Goal: Share content

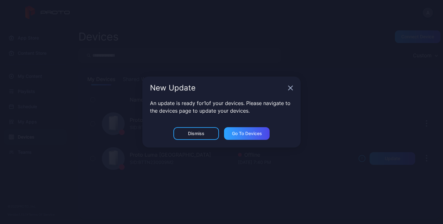
click at [291, 91] on div "New Update" at bounding box center [221, 88] width 158 height 23
click at [292, 88] on icon "button" at bounding box center [290, 87] width 5 height 5
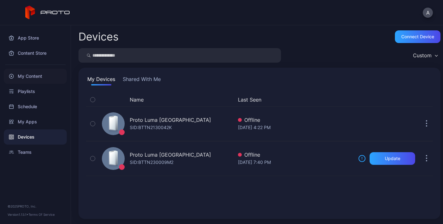
click at [31, 76] on div "My Content" at bounding box center [35, 76] width 63 height 15
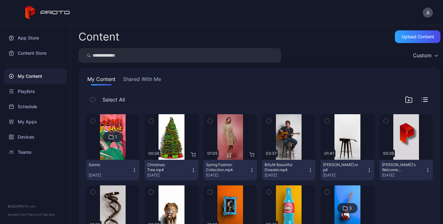
click at [249, 169] on icon "button" at bounding box center [251, 170] width 5 height 5
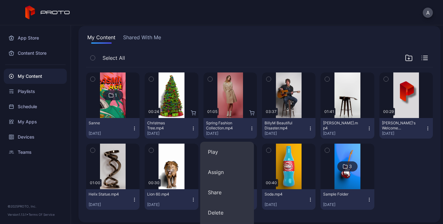
scroll to position [41, 0]
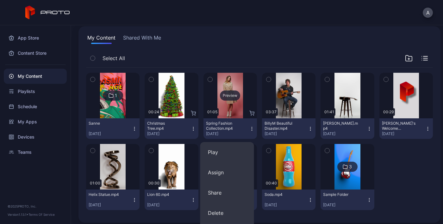
click at [230, 102] on div "Preview" at bounding box center [229, 96] width 53 height 46
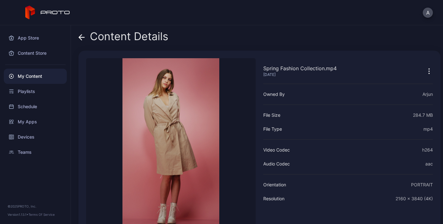
scroll to position [37, 0]
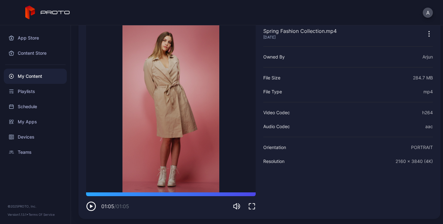
click at [31, 79] on div "My Content" at bounding box center [35, 76] width 63 height 15
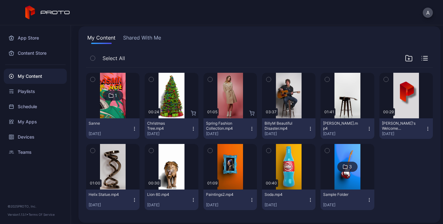
scroll to position [45, 0]
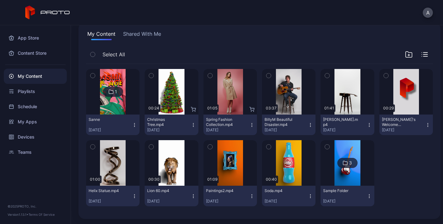
click at [342, 146] on img at bounding box center [347, 163] width 26 height 46
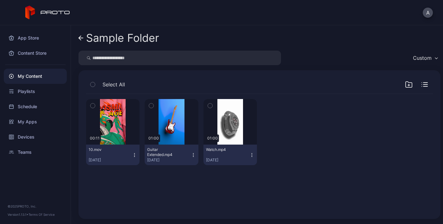
click at [82, 41] on link "Sample Folder" at bounding box center [118, 37] width 81 height 15
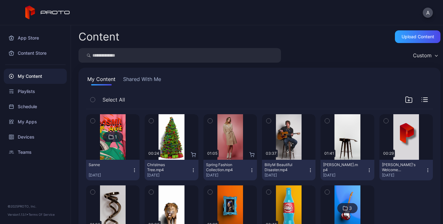
scroll to position [45, 0]
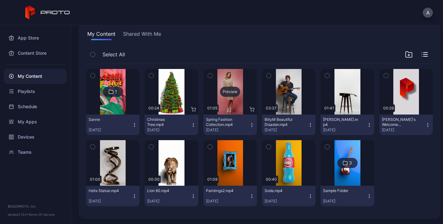
click at [250, 121] on button "Spring Fashion Collection.mp4 [DATE]" at bounding box center [229, 124] width 53 height 21
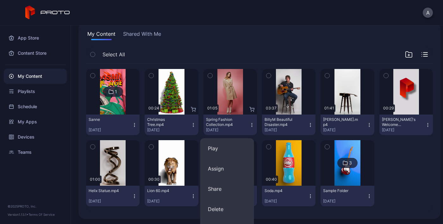
scroll to position [81, 0]
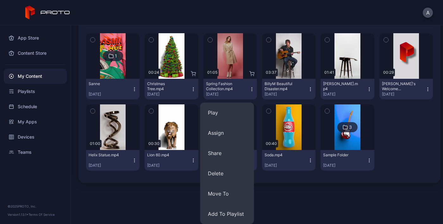
click at [227, 98] on button "Spring Fashion Collection.mp4 [DATE]" at bounding box center [229, 89] width 53 height 21
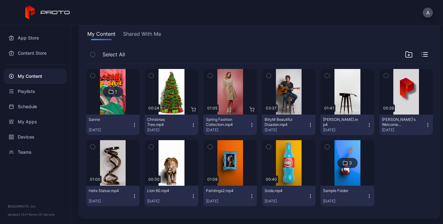
scroll to position [45, 0]
click at [231, 111] on div "Preview" at bounding box center [229, 92] width 53 height 46
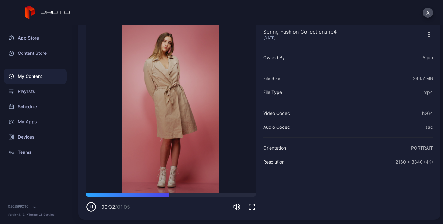
scroll to position [37, 0]
click at [57, 10] on icon at bounding box center [47, 13] width 45 height 14
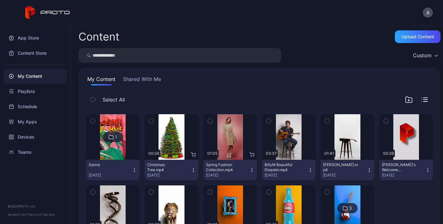
scroll to position [45, 0]
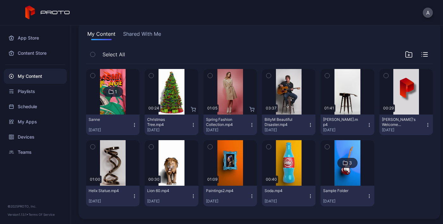
click at [251, 127] on icon "button" at bounding box center [251, 126] width 0 height 0
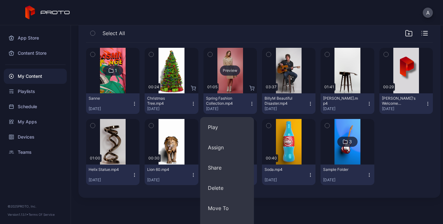
scroll to position [81, 0]
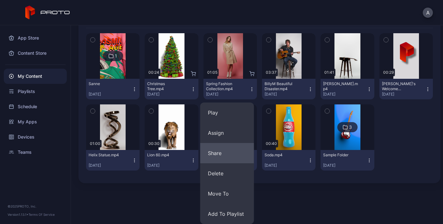
click at [218, 159] on button "Share" at bounding box center [227, 153] width 54 height 20
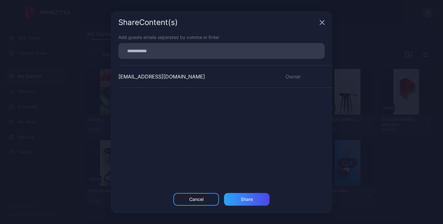
type input "*"
click at [235, 50] on input "*" at bounding box center [221, 51] width 199 height 8
click at [251, 53] on input "*" at bounding box center [221, 51] width 199 height 8
type input "*"
type input "**********"
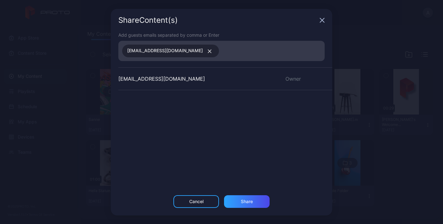
click at [389, 59] on div "Share Content (s) Add guests emails separated by comma or Enter [EMAIL_ADDRESS]…" at bounding box center [221, 112] width 443 height 224
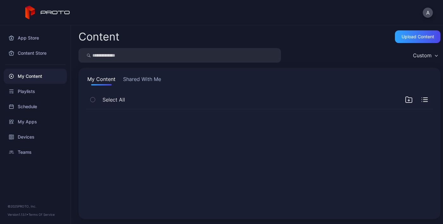
scroll to position [0, 0]
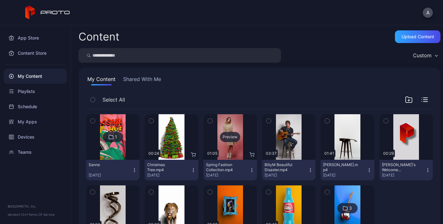
click at [231, 139] on div "Preview" at bounding box center [230, 137] width 20 height 10
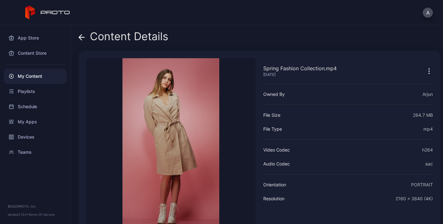
click at [76, 36] on div "Content Details Spring Fashion Collection.mp4 [DATE] Sorry, your browser doesn‘…" at bounding box center [257, 124] width 372 height 199
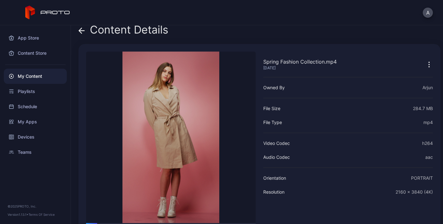
scroll to position [7, 0]
click at [82, 33] on icon at bounding box center [81, 31] width 6 height 6
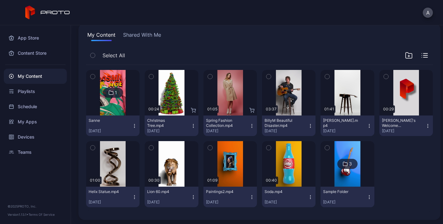
scroll to position [44, 0]
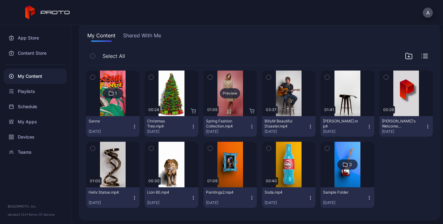
click at [224, 87] on div "Preview" at bounding box center [229, 94] width 53 height 46
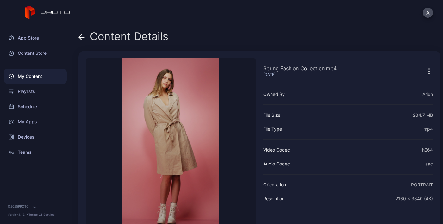
click at [85, 35] on div "Content Details" at bounding box center [123, 37] width 90 height 15
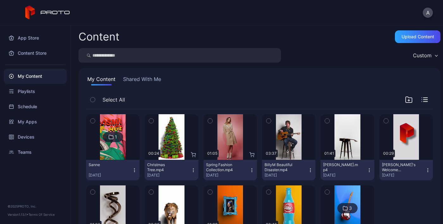
scroll to position [44, 0]
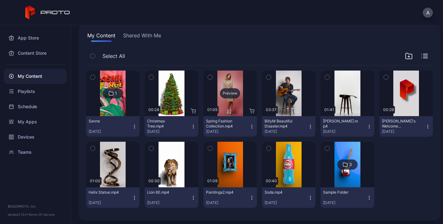
click at [221, 92] on div "Preview" at bounding box center [230, 93] width 20 height 10
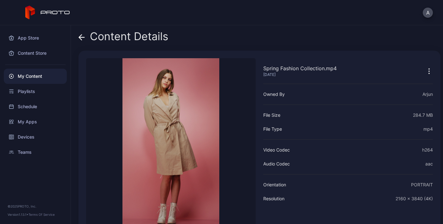
click at [429, 73] on icon "button" at bounding box center [429, 73] width 1 height 1
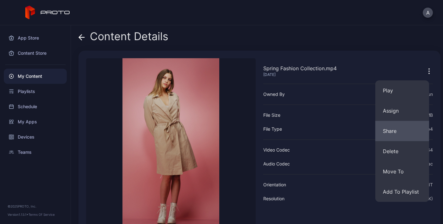
click at [398, 132] on button "Share" at bounding box center [402, 131] width 54 height 20
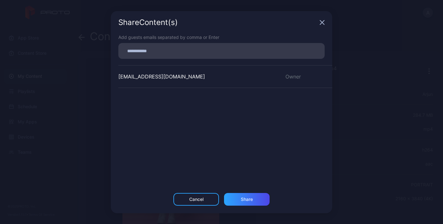
click at [198, 50] on input at bounding box center [221, 51] width 199 height 8
type input "*"
type input "**********"
click at [250, 202] on div "Share" at bounding box center [247, 199] width 46 height 13
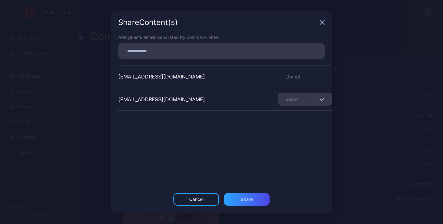
click at [393, 59] on div "Share Content (s) Add guests emails separated by comma or Enter [EMAIL_ADDRESS]…" at bounding box center [221, 112] width 443 height 224
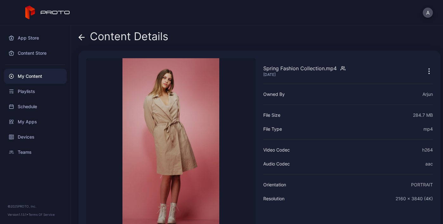
click at [34, 81] on div "My Content" at bounding box center [35, 76] width 63 height 15
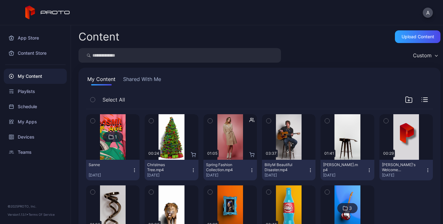
scroll to position [45, 0]
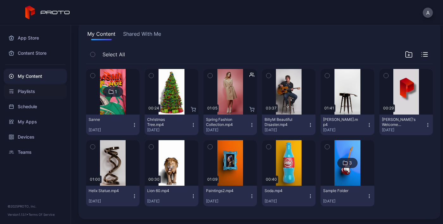
click at [30, 91] on div "Playlists" at bounding box center [35, 91] width 63 height 15
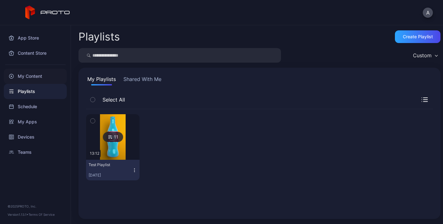
click at [36, 72] on div "My Content" at bounding box center [35, 76] width 63 height 15
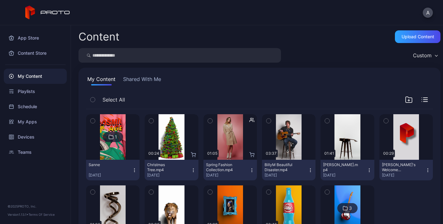
scroll to position [45, 0]
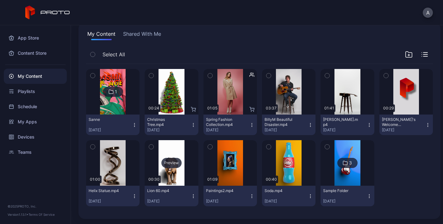
click at [170, 157] on div "Preview" at bounding box center [171, 163] width 53 height 46
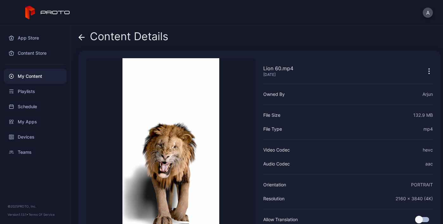
click at [81, 36] on icon at bounding box center [81, 37] width 6 height 6
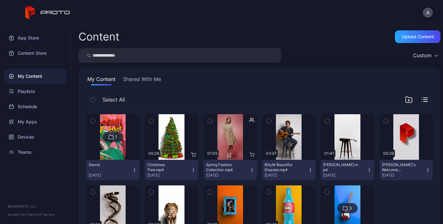
scroll to position [45, 0]
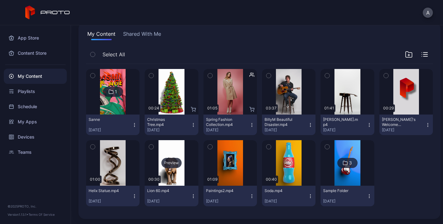
click at [169, 158] on div "Preview" at bounding box center [171, 163] width 53 height 46
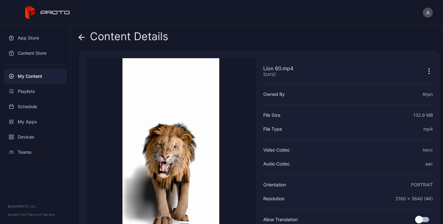
click at [84, 37] on icon at bounding box center [81, 37] width 5 height 0
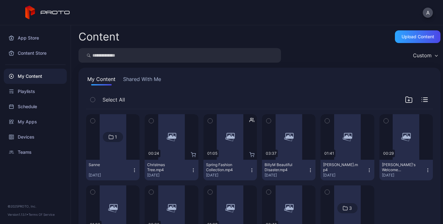
scroll to position [45, 0]
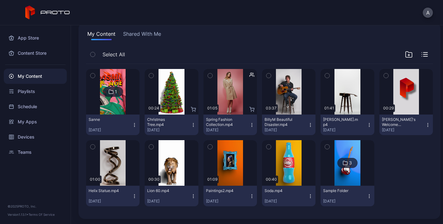
click at [142, 37] on button "Shared With Me" at bounding box center [142, 35] width 40 height 10
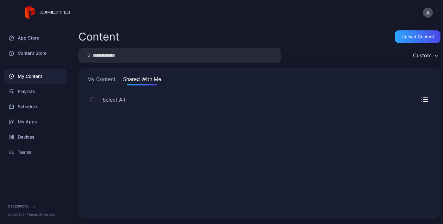
scroll to position [0, 0]
click at [102, 78] on button "My Content" at bounding box center [101, 80] width 31 height 10
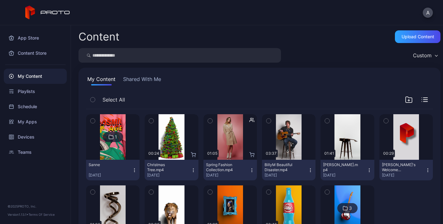
scroll to position [45, 0]
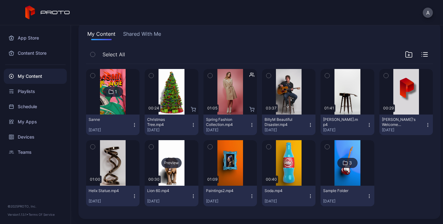
click at [173, 170] on div "Preview" at bounding box center [171, 163] width 53 height 46
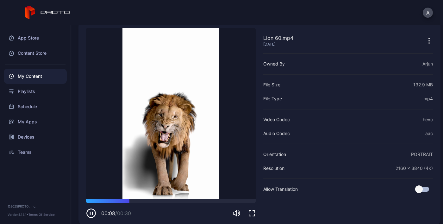
scroll to position [31, 0]
click at [38, 77] on div "My Content" at bounding box center [35, 76] width 63 height 15
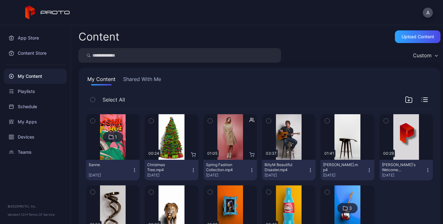
scroll to position [45, 0]
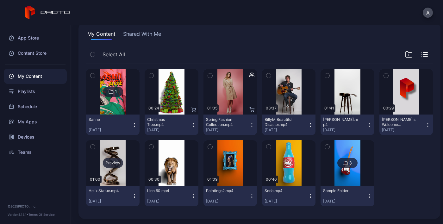
click at [110, 161] on div "Preview" at bounding box center [113, 163] width 20 height 10
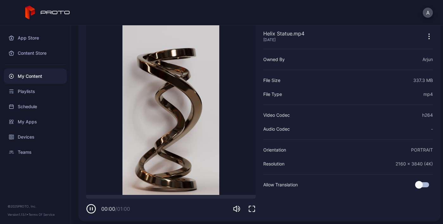
scroll to position [37, 0]
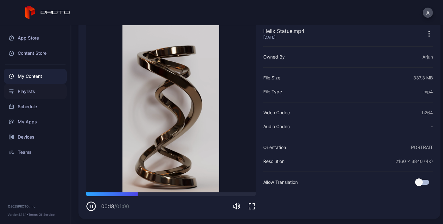
click at [32, 90] on div "Playlists" at bounding box center [35, 91] width 63 height 15
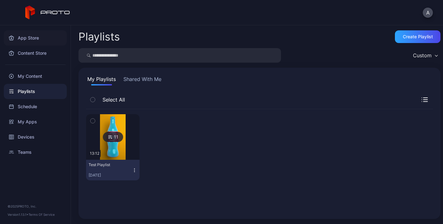
click at [30, 43] on div "App Store" at bounding box center [35, 37] width 63 height 15
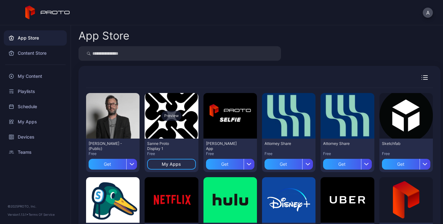
click at [171, 114] on div "Preview" at bounding box center [171, 116] width 20 height 10
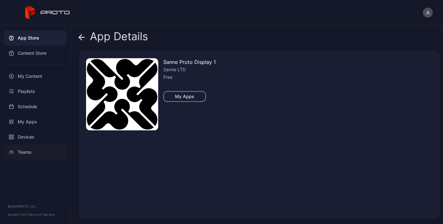
click at [25, 157] on div "Teams" at bounding box center [35, 152] width 63 height 15
